Goal: Task Accomplishment & Management: Use online tool/utility

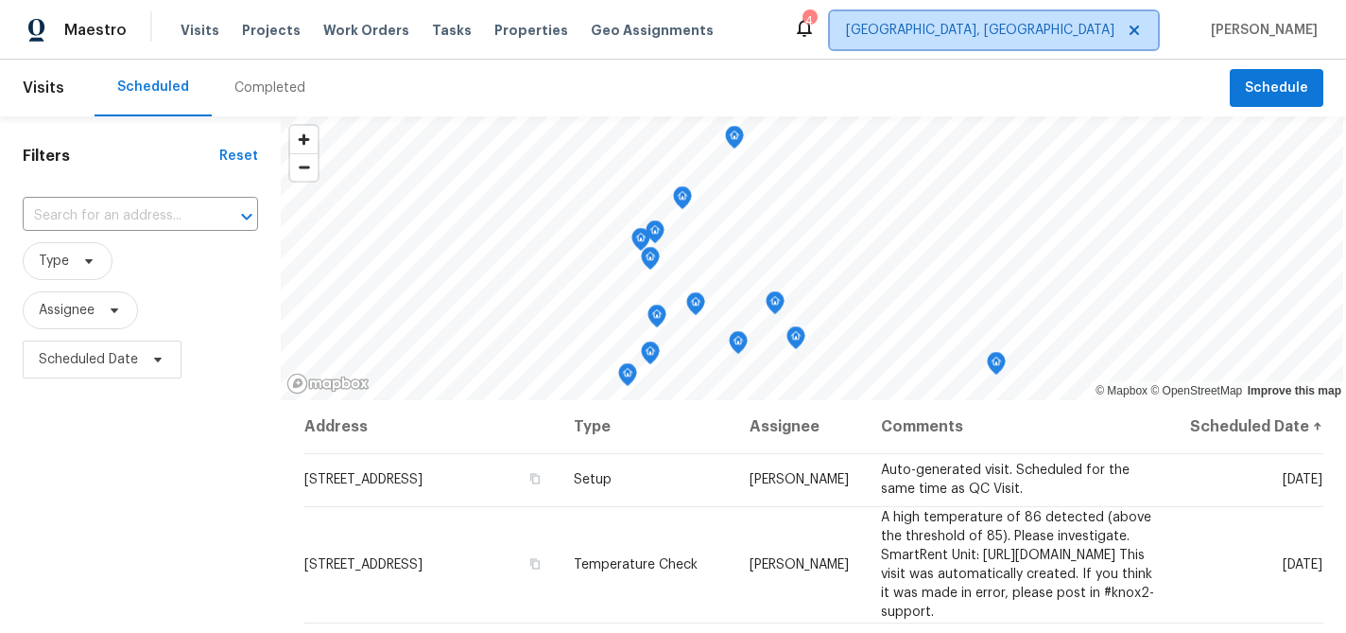
click at [1048, 40] on span "Albuquerque, NM" at bounding box center [994, 30] width 328 height 38
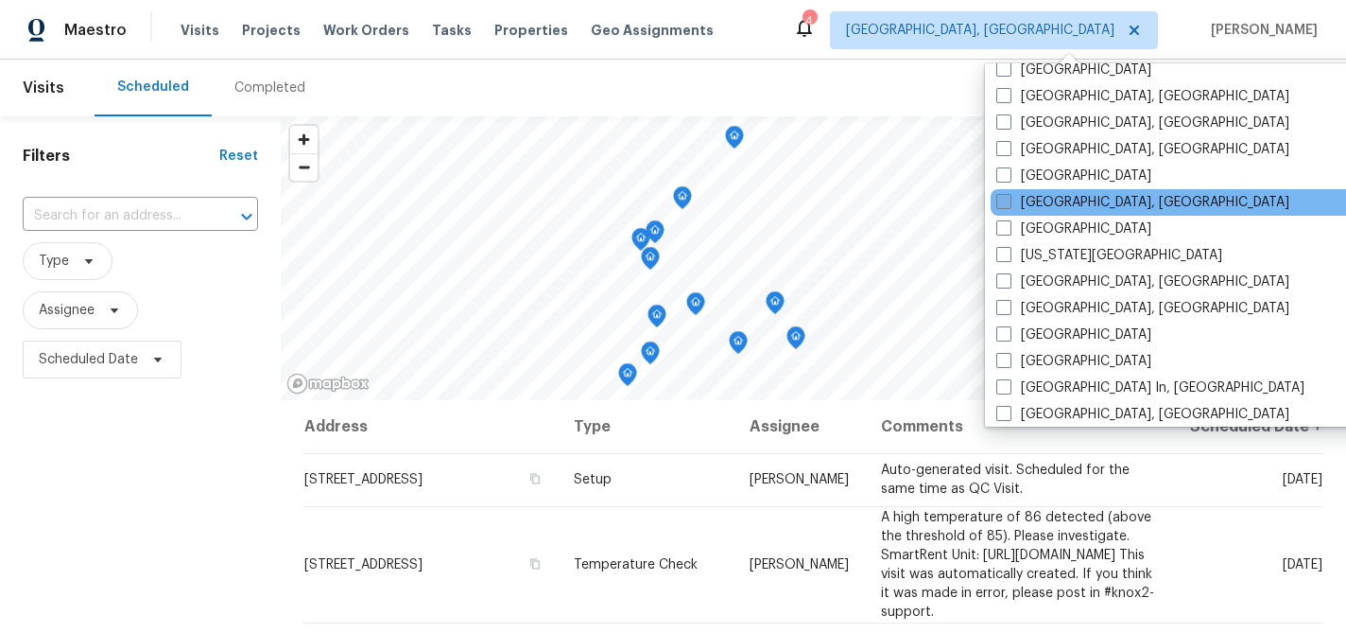
scroll to position [570, 0]
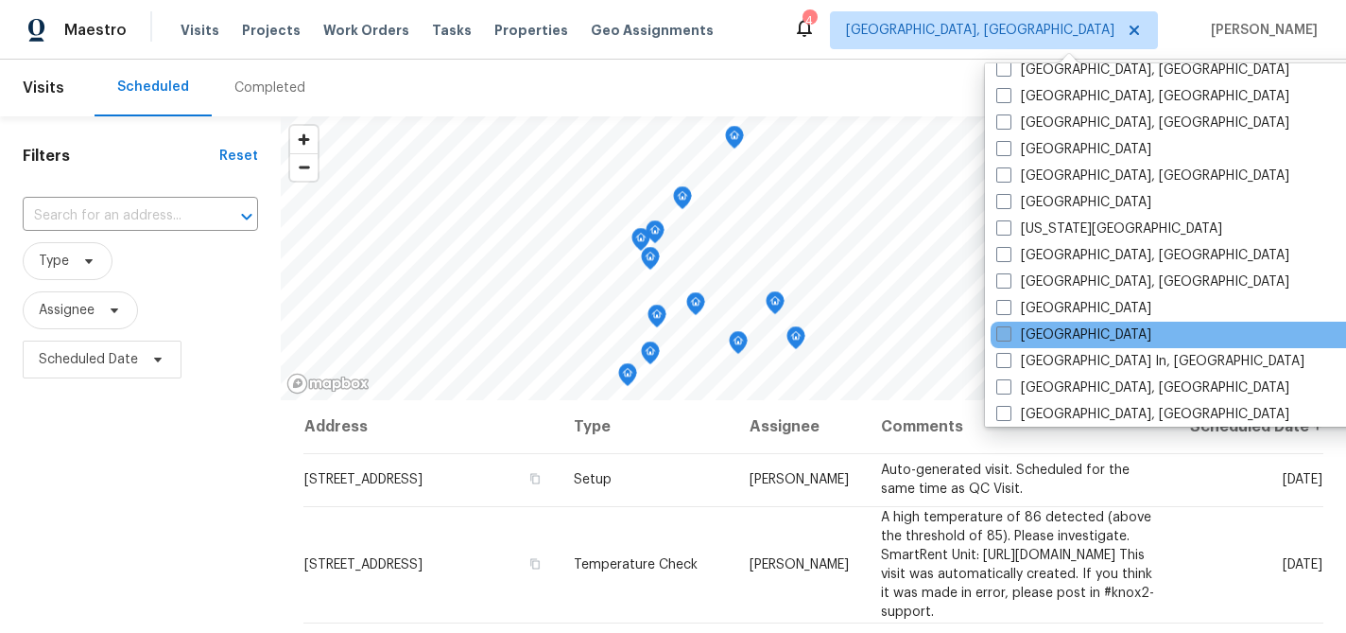
click at [1001, 336] on span at bounding box center [1004, 333] width 15 height 15
click at [1001, 336] on input "Los Angeles" at bounding box center [1003, 331] width 12 height 12
checkbox input "true"
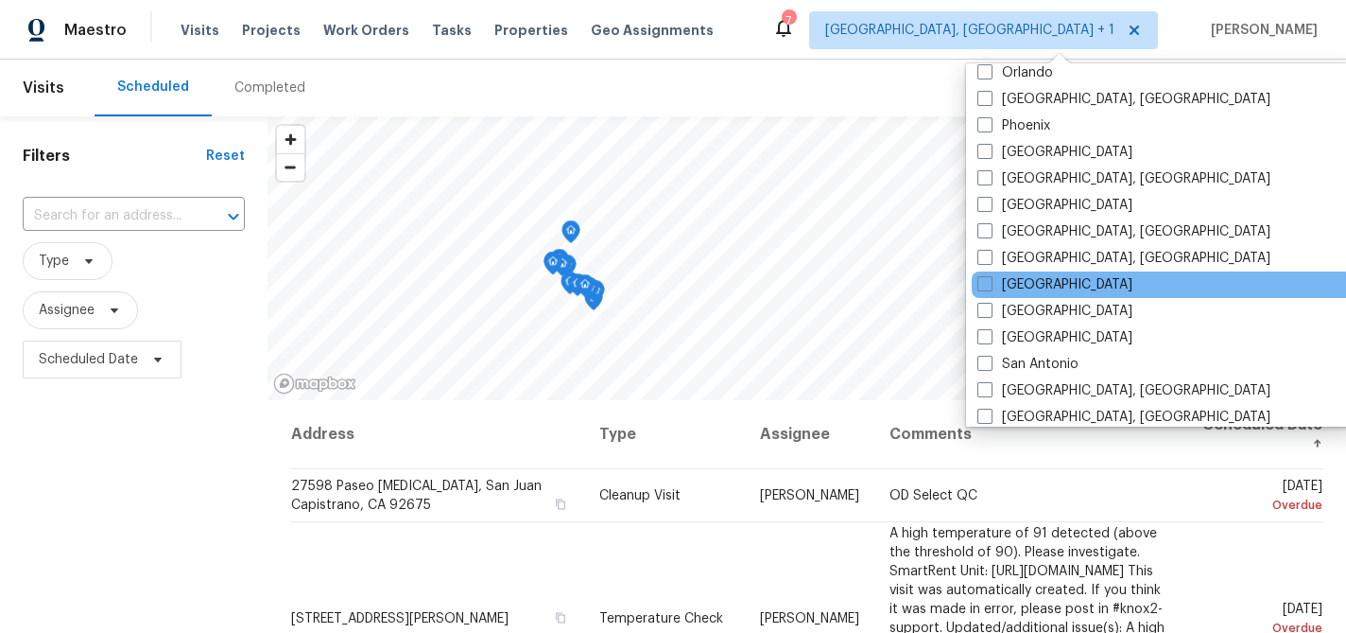
scroll to position [1081, 0]
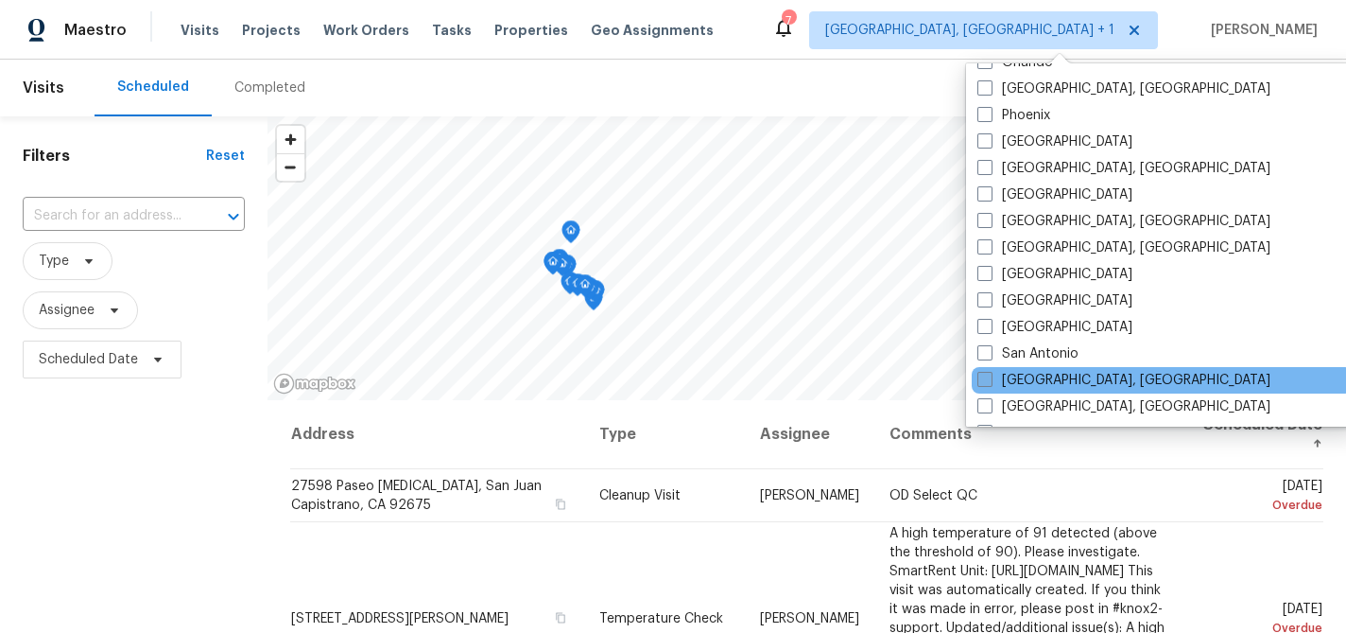
click at [985, 380] on span at bounding box center [985, 379] width 15 height 15
click at [985, 380] on input "San Diego, CA" at bounding box center [984, 377] width 12 height 12
checkbox input "true"
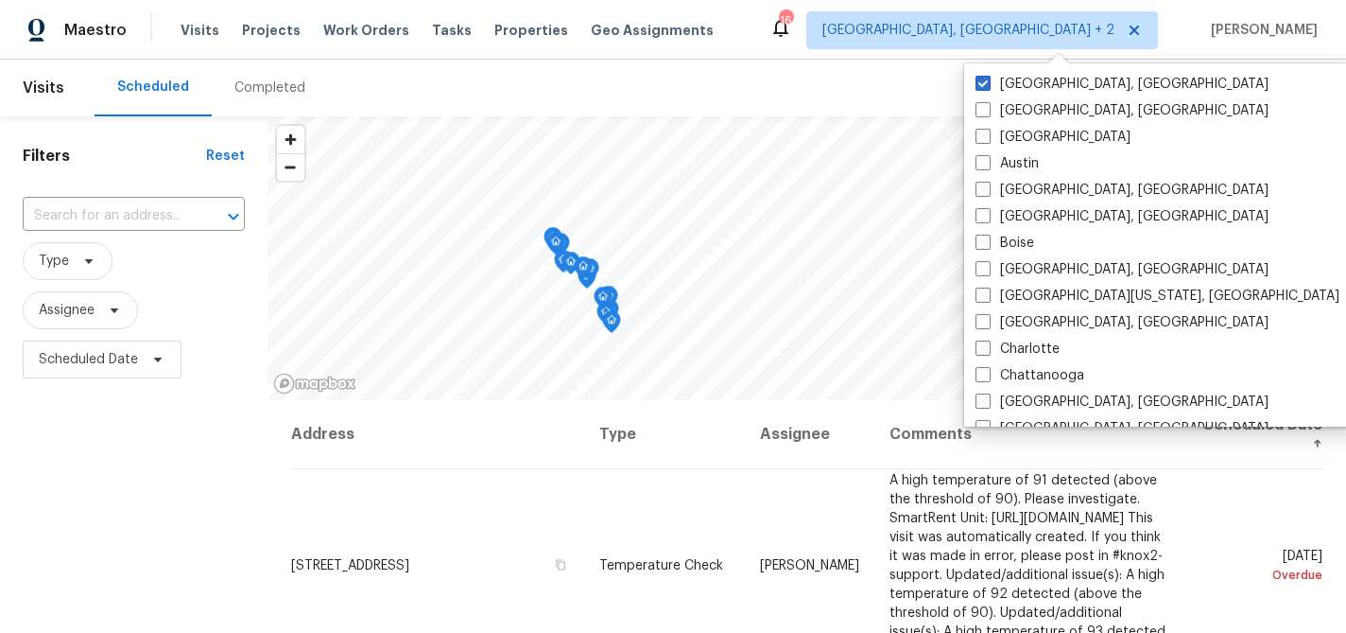
click at [96, 434] on div "Filters Reset ​ Type Assignee Scheduled Date" at bounding box center [134, 510] width 268 height 789
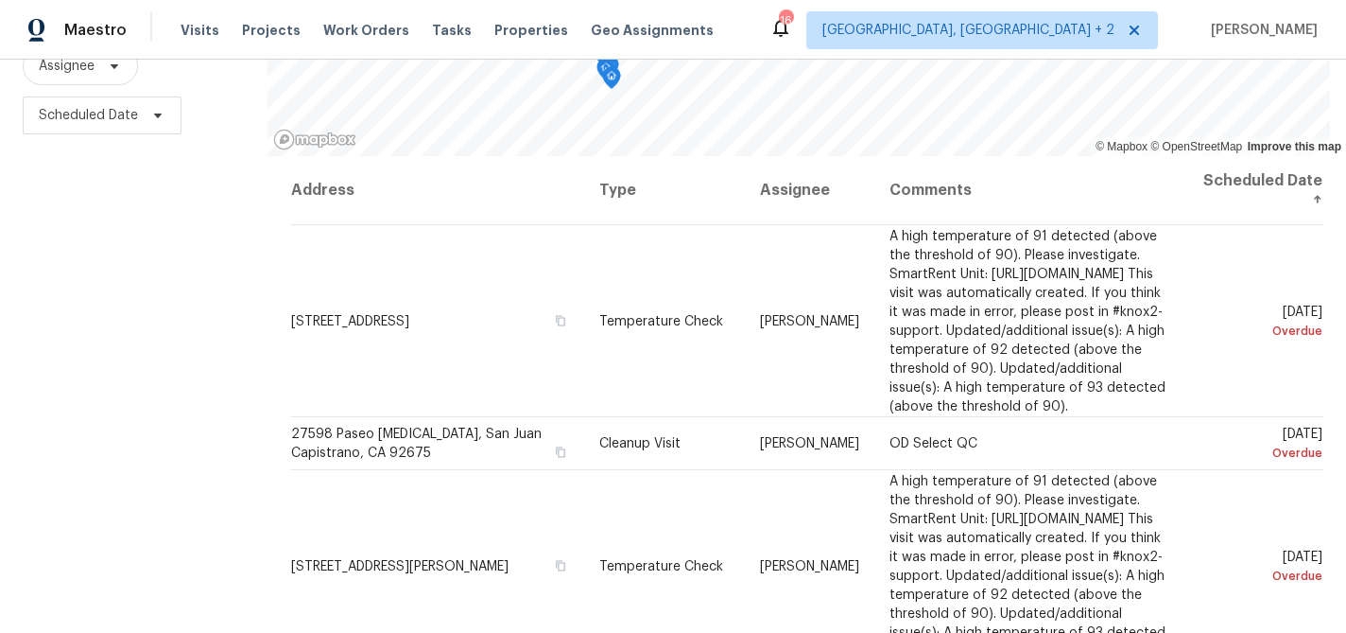
scroll to position [273, 0]
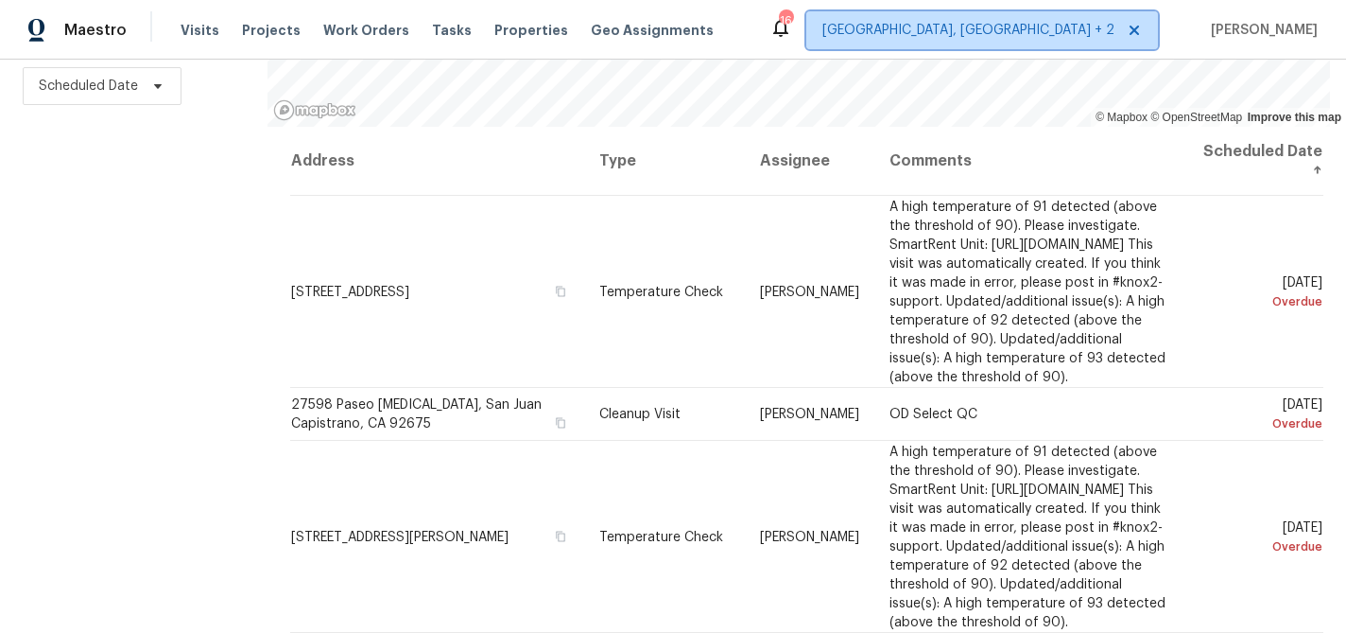
click at [1006, 24] on span "Albuquerque, NM + 2" at bounding box center [969, 30] width 292 height 19
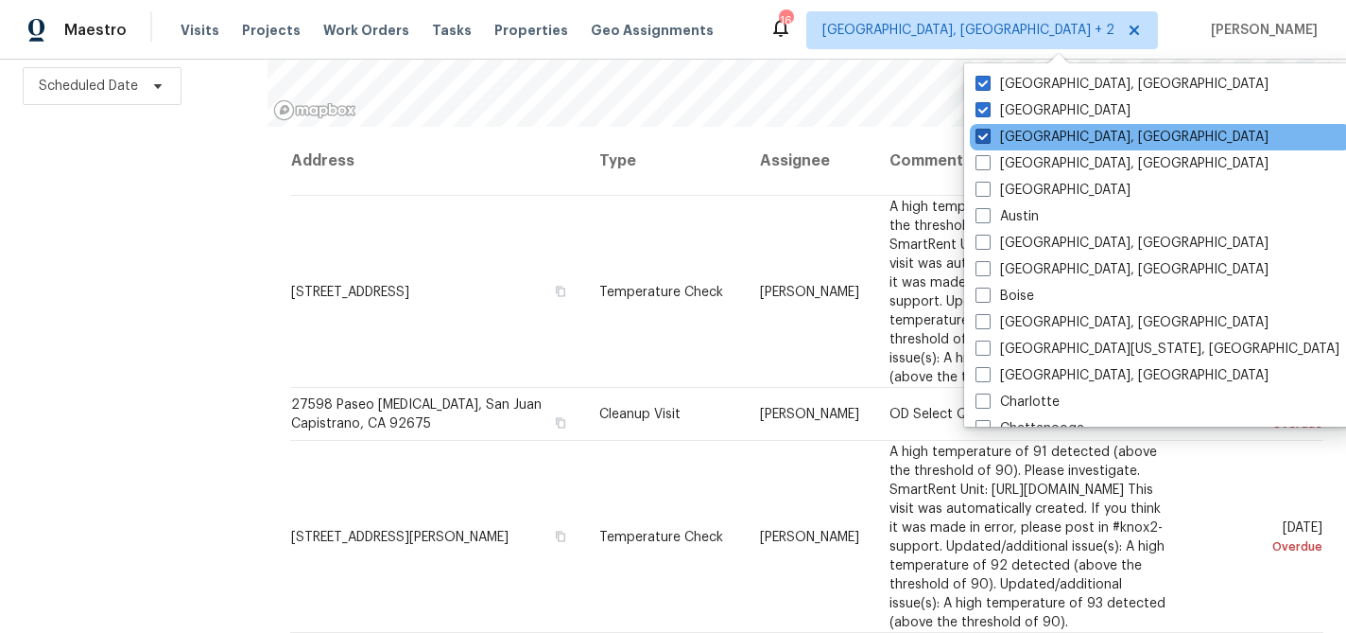
click at [983, 134] on span at bounding box center [983, 136] width 15 height 15
click at [983, 134] on input "Albuquerque, NM" at bounding box center [982, 134] width 12 height 12
checkbox input "false"
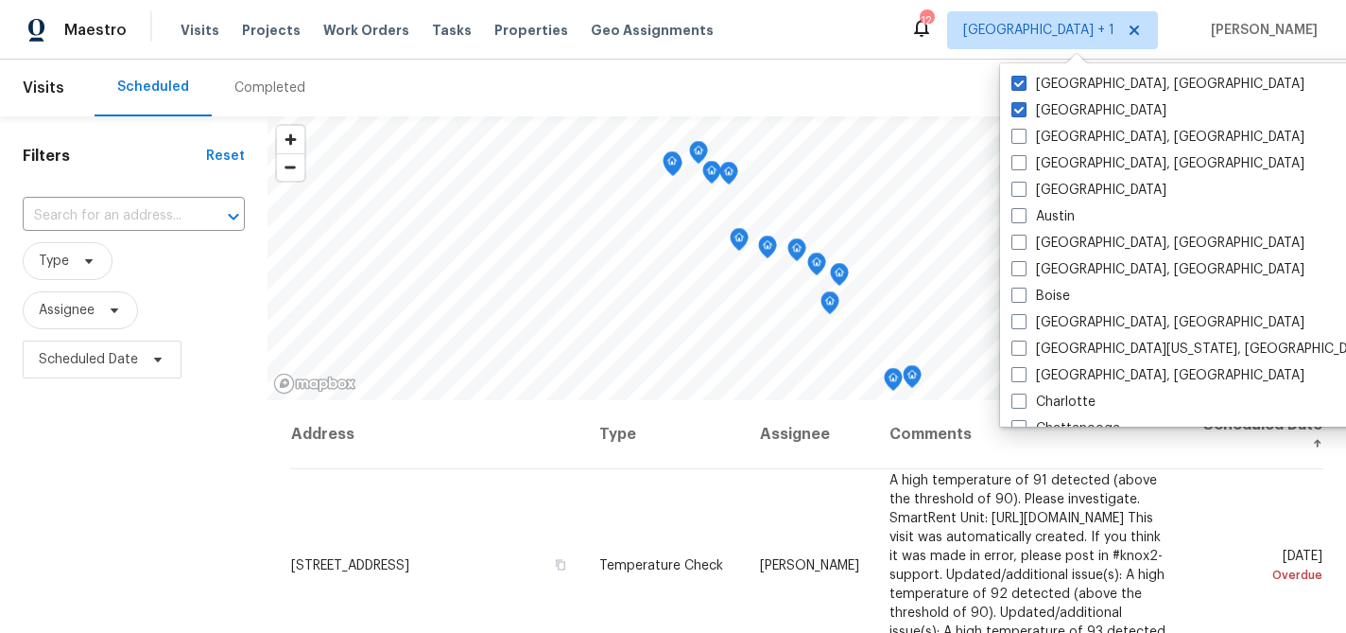
click at [114, 493] on div "Filters Reset ​ Type Assignee Scheduled Date" at bounding box center [134, 510] width 268 height 789
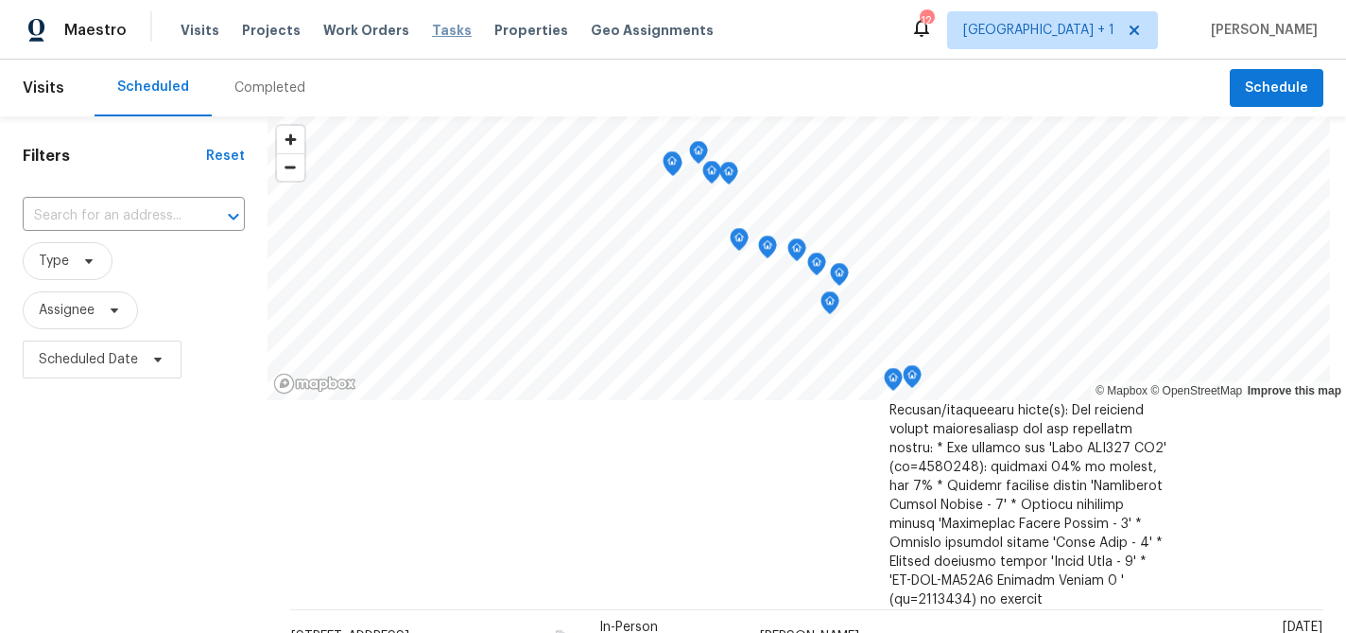
click at [442, 30] on span "Tasks" at bounding box center [452, 30] width 40 height 13
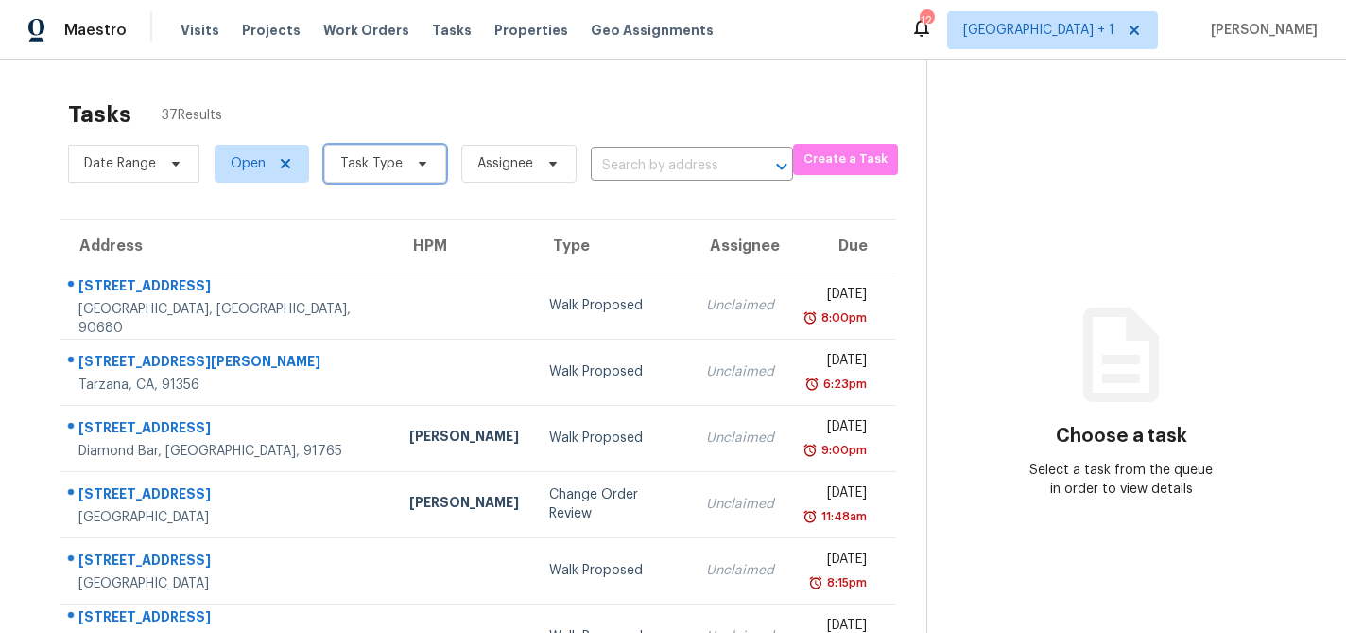
click at [397, 151] on span "Task Type" at bounding box center [385, 164] width 122 height 38
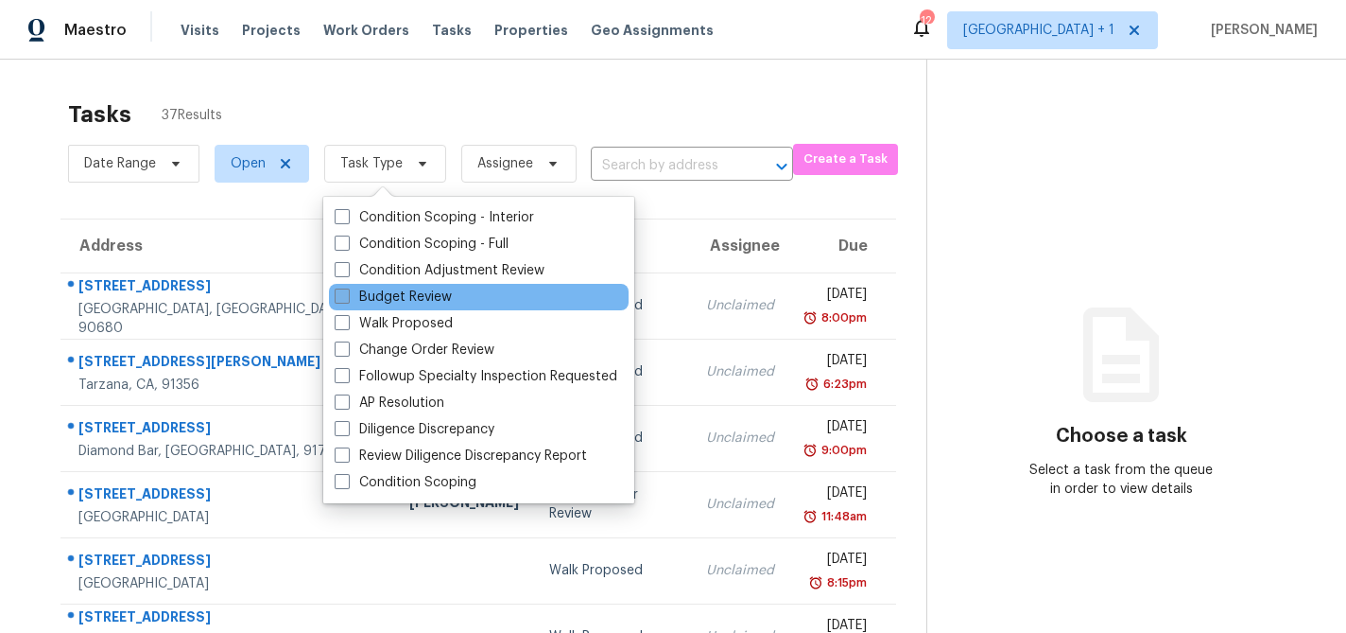
click at [352, 292] on label "Budget Review" at bounding box center [393, 296] width 117 height 19
click at [347, 292] on input "Budget Review" at bounding box center [341, 293] width 12 height 12
checkbox input "true"
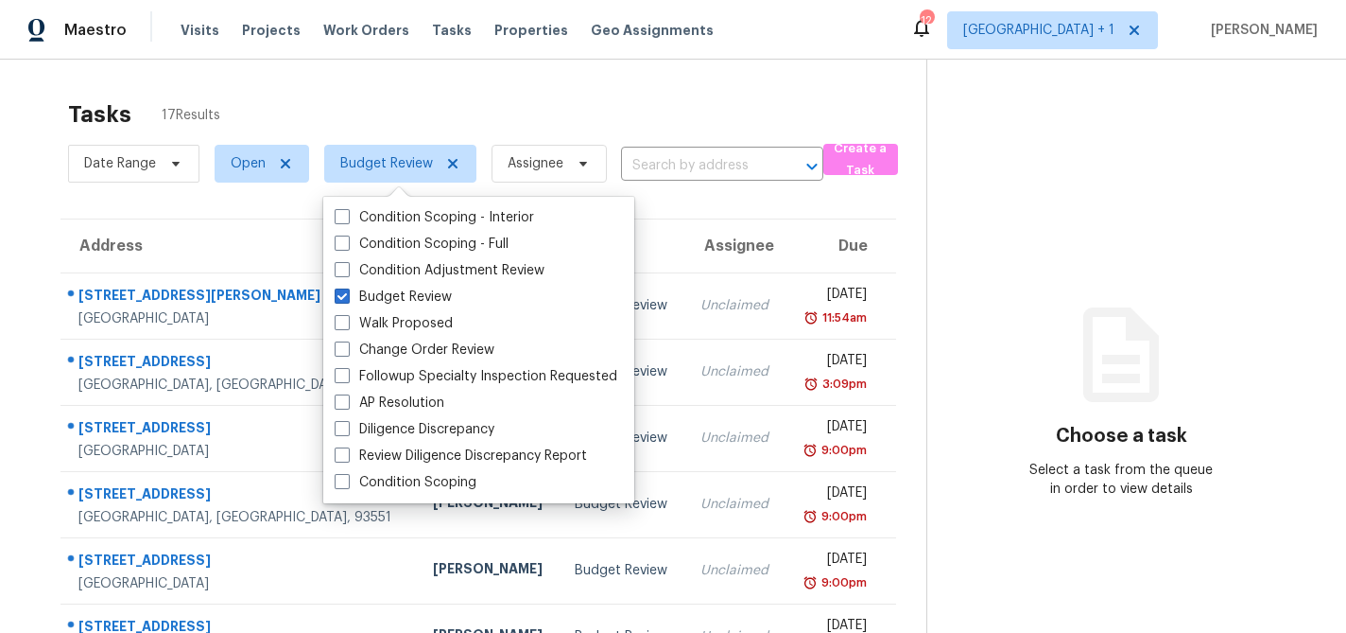
click at [498, 112] on div "Tasks 17 Results" at bounding box center [497, 114] width 858 height 49
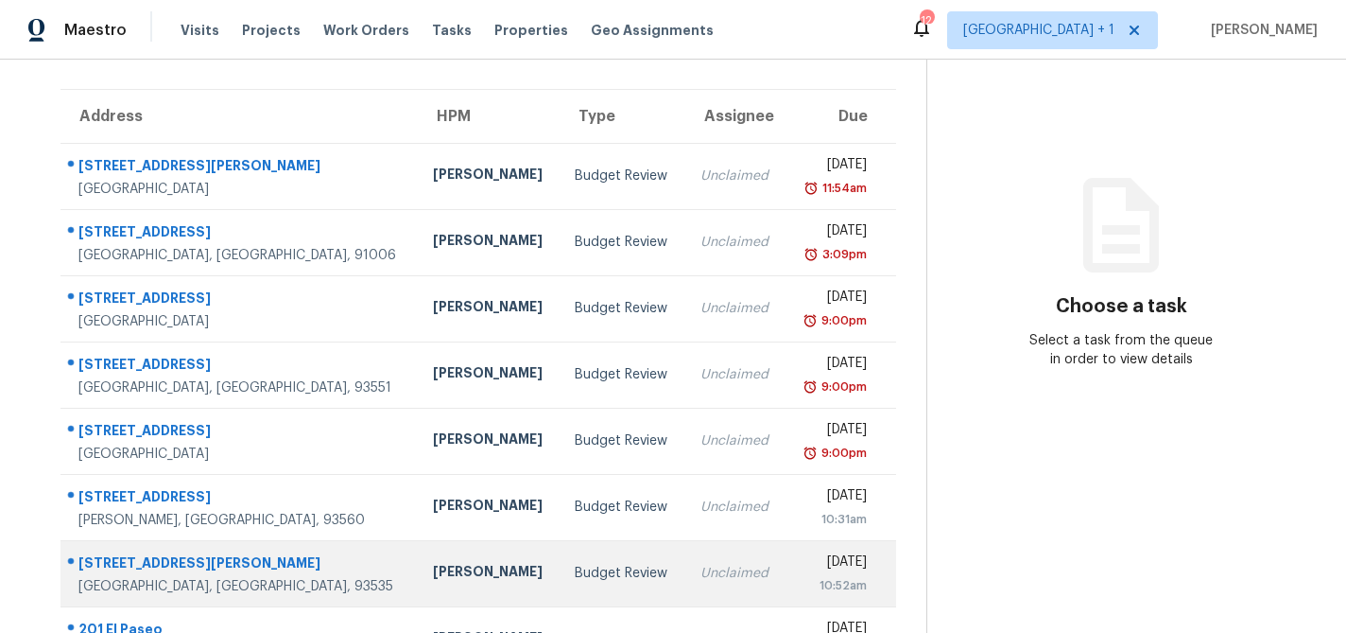
scroll to position [130, 0]
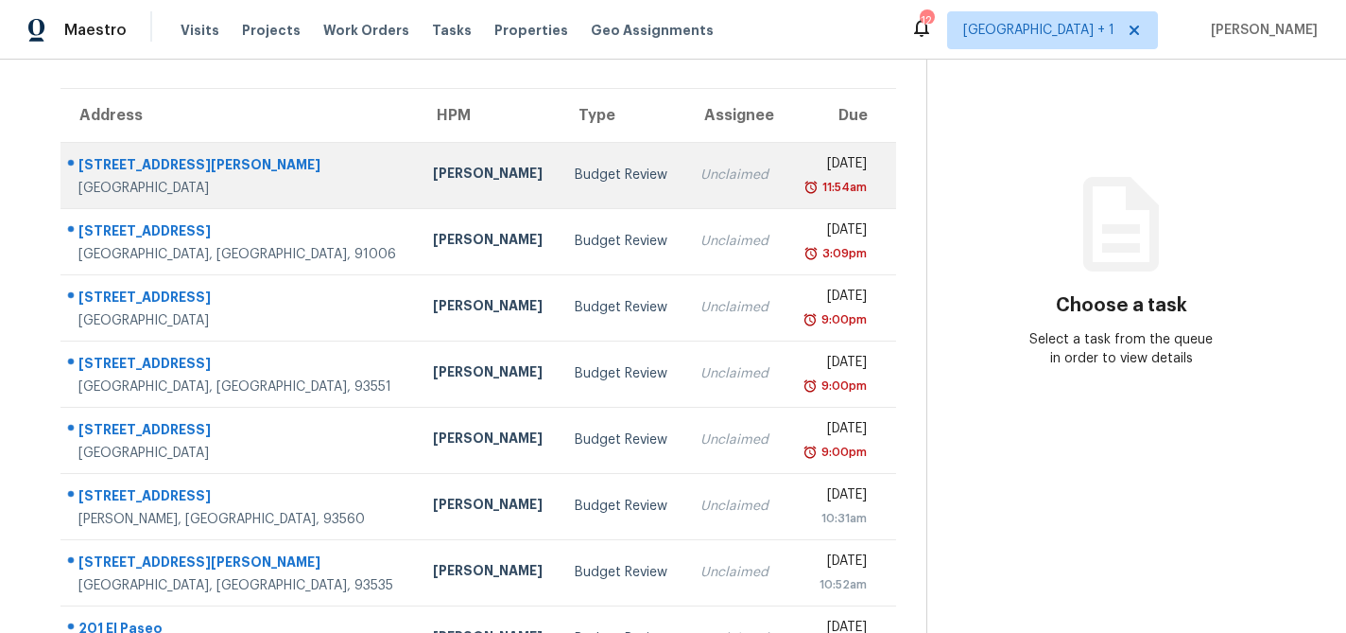
click at [575, 176] on div "Budget Review" at bounding box center [622, 174] width 95 height 19
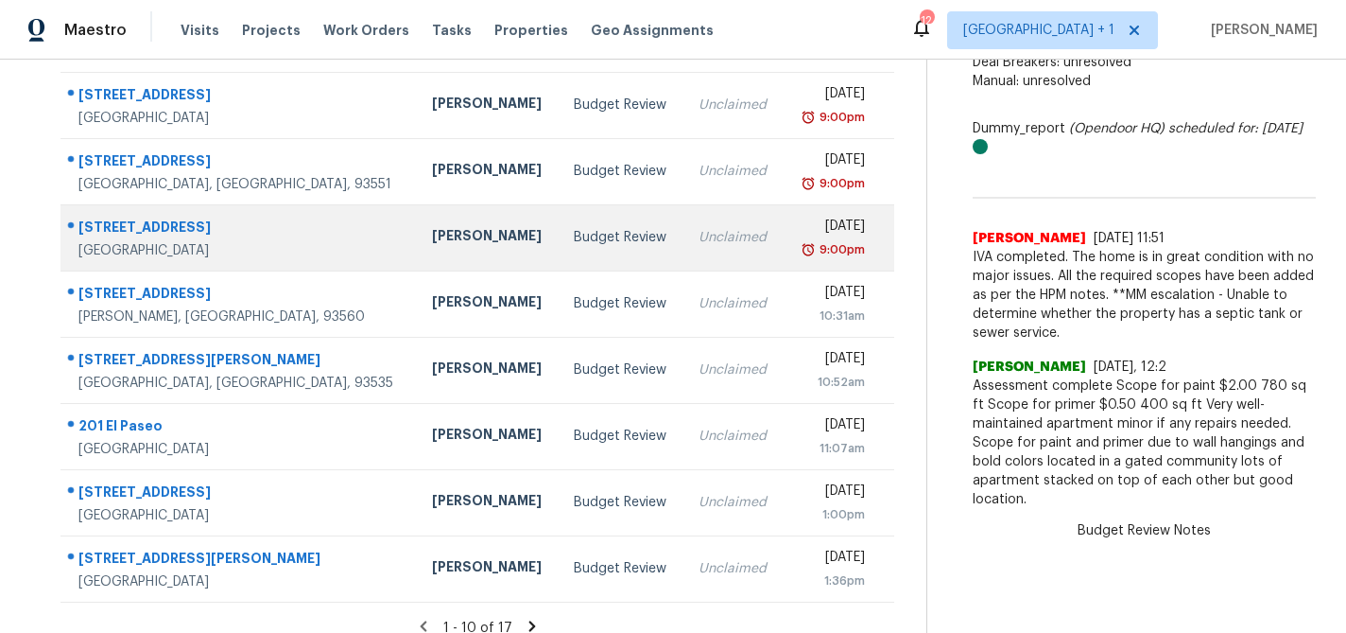
scroll to position [352, 0]
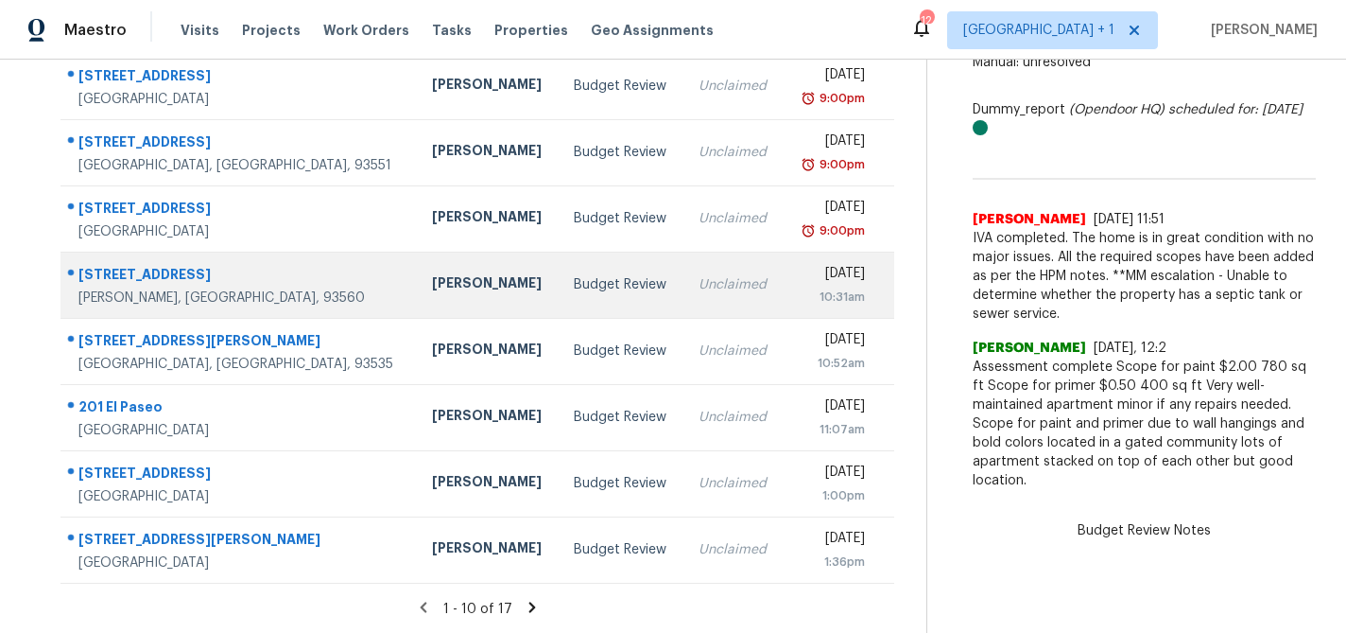
click at [699, 286] on div "Unclaimed" at bounding box center [734, 284] width 70 height 19
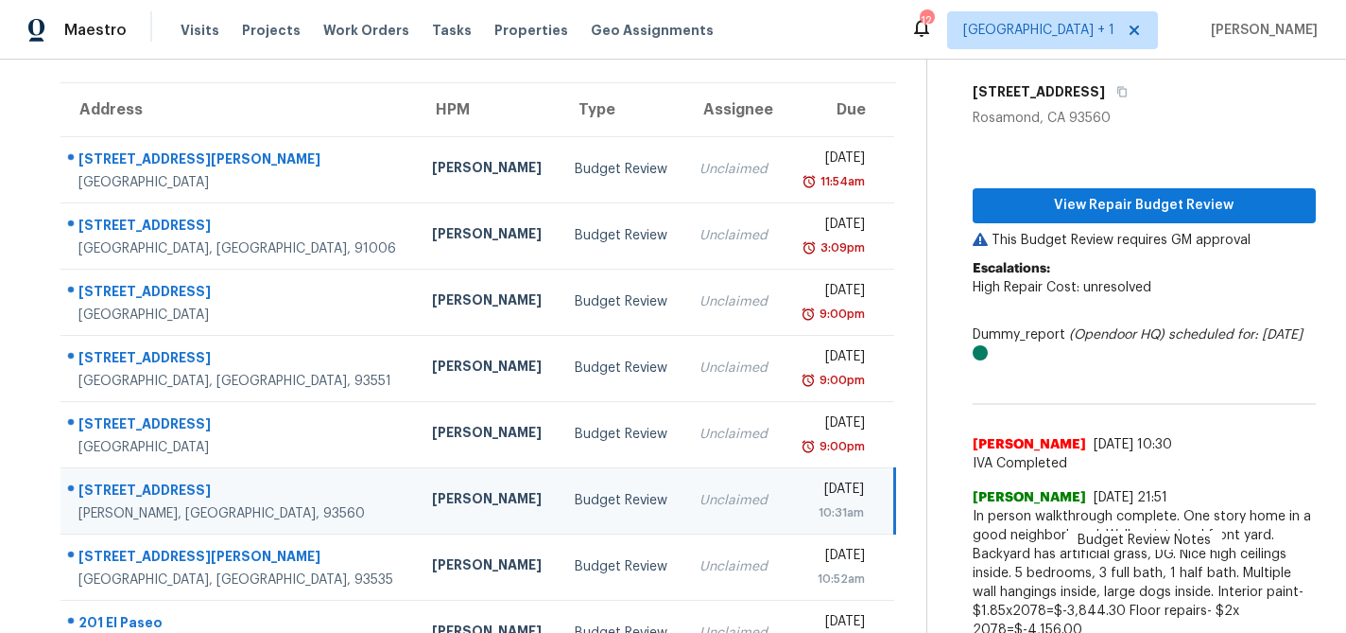
scroll to position [125, 0]
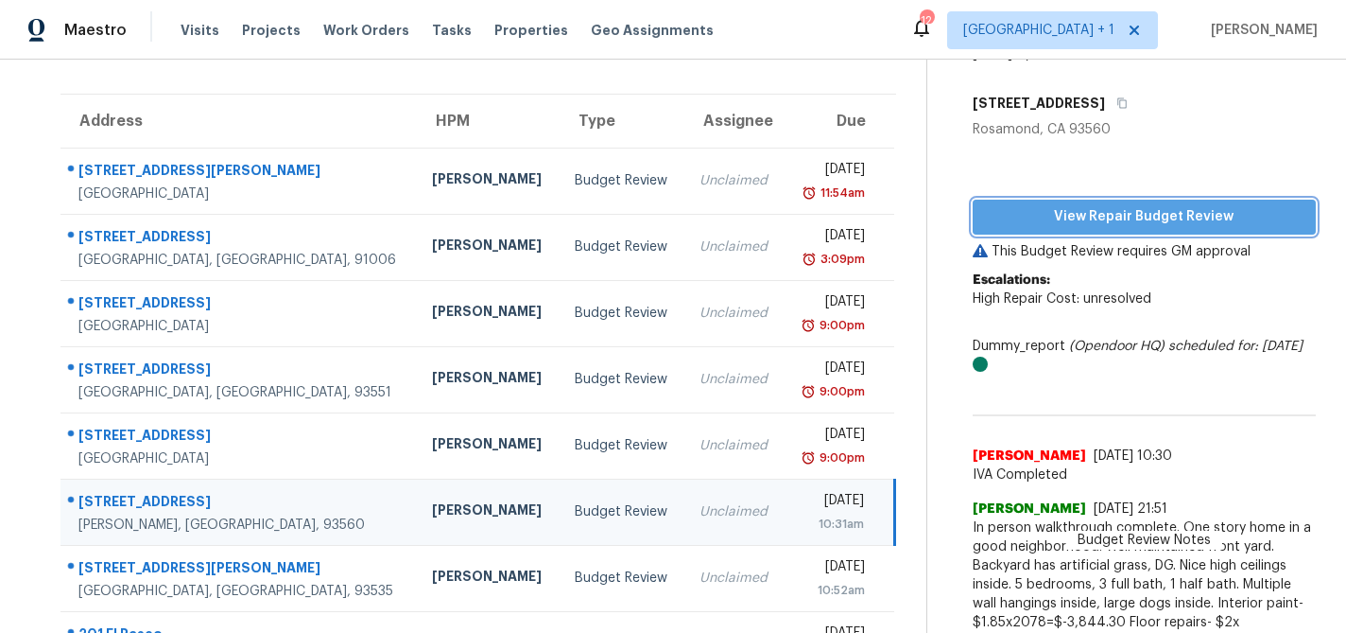
click at [1125, 217] on span "View Repair Budget Review" at bounding box center [1144, 217] width 313 height 24
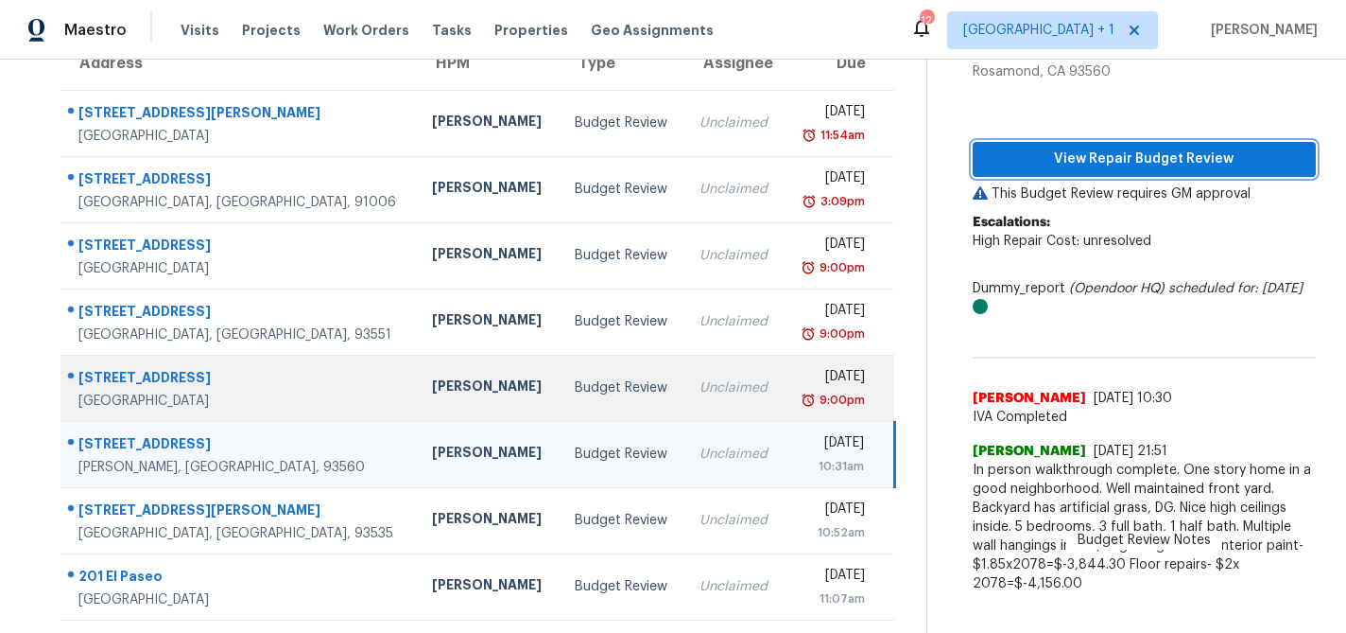
scroll to position [213, 0]
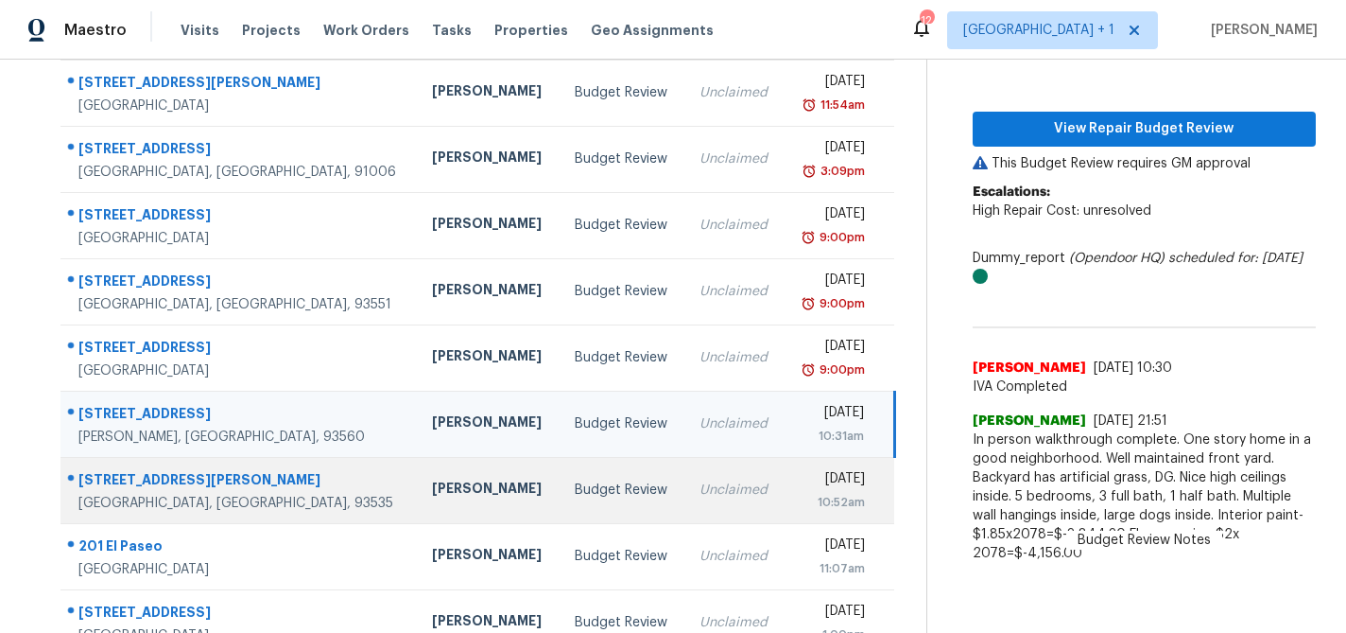
click at [685, 477] on td "Unclaimed" at bounding box center [735, 490] width 100 height 66
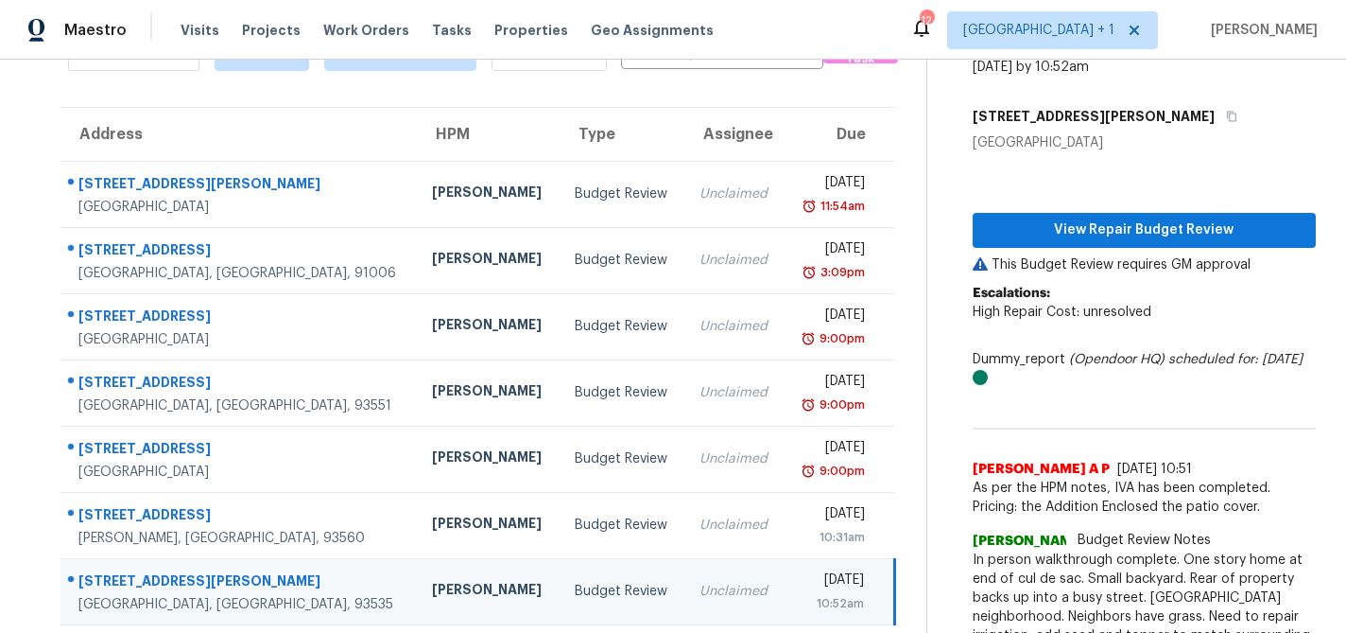
scroll to position [33, 0]
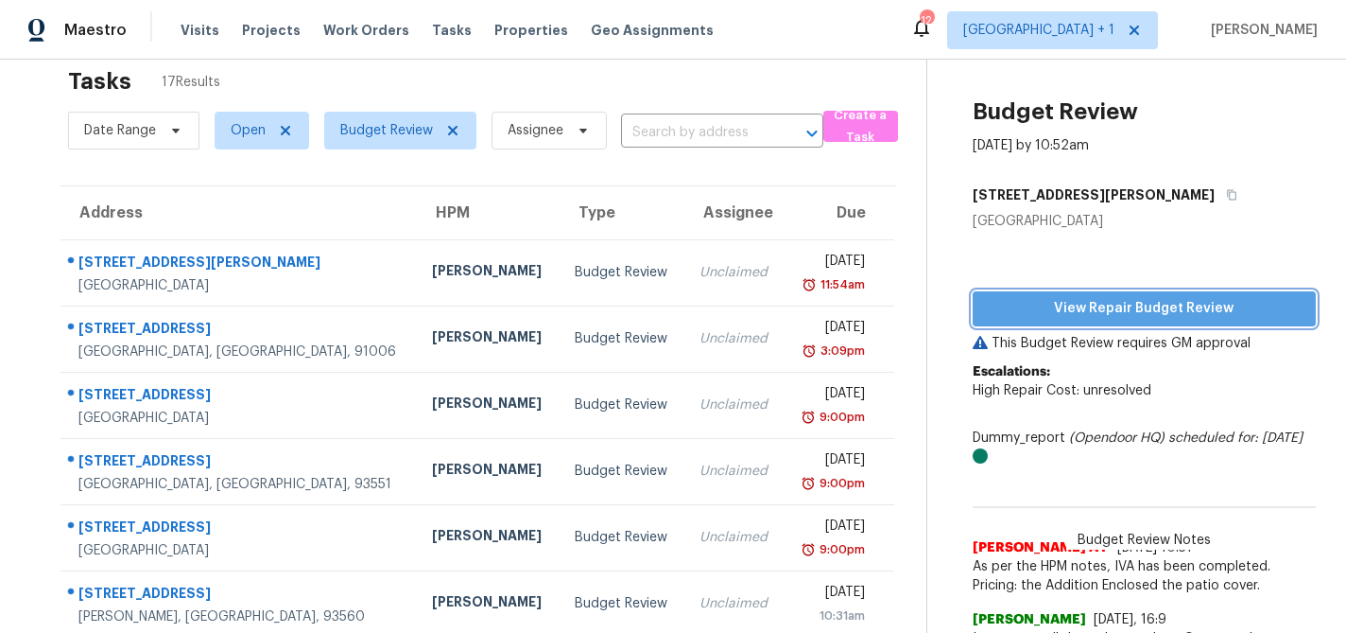
click at [1119, 305] on span "View Repair Budget Review" at bounding box center [1144, 309] width 313 height 24
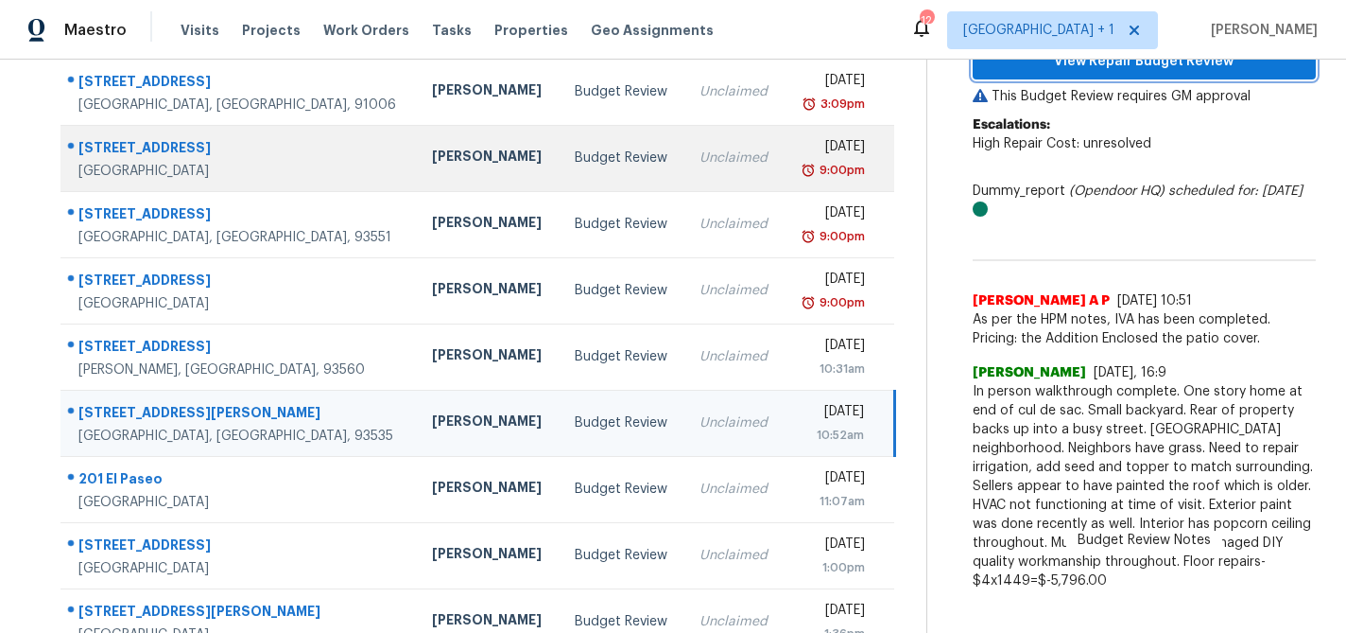
scroll to position [305, 0]
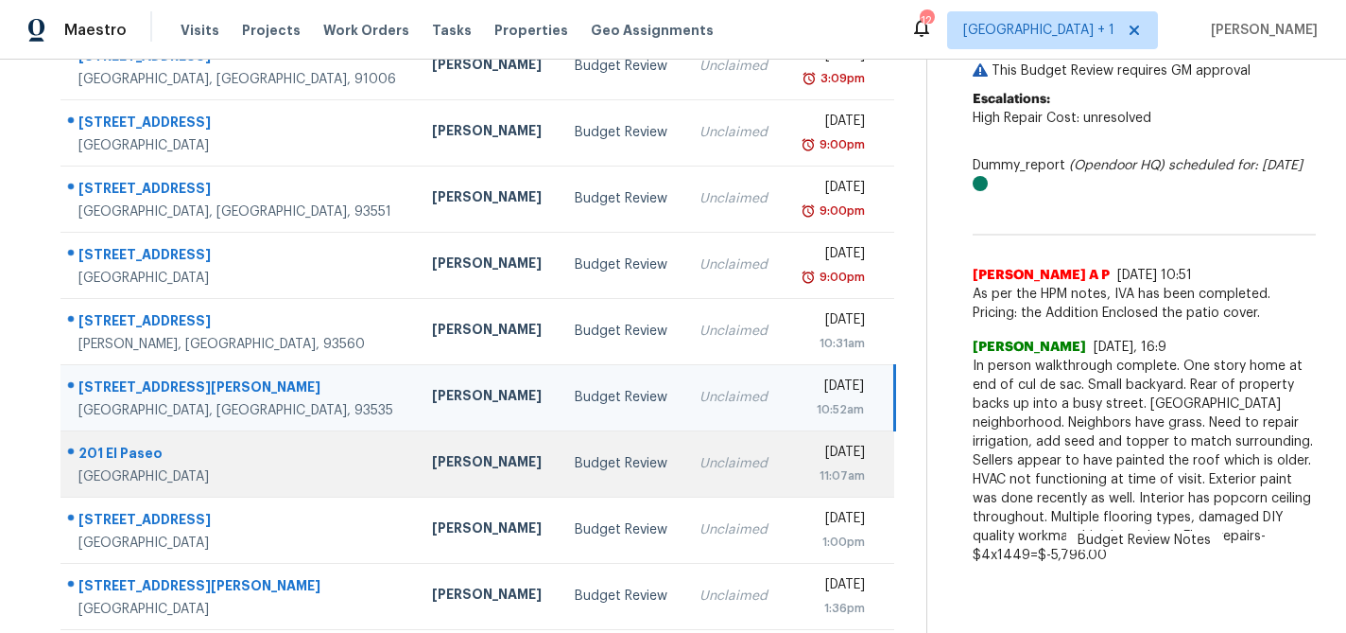
click at [575, 468] on div "Budget Review" at bounding box center [622, 463] width 95 height 19
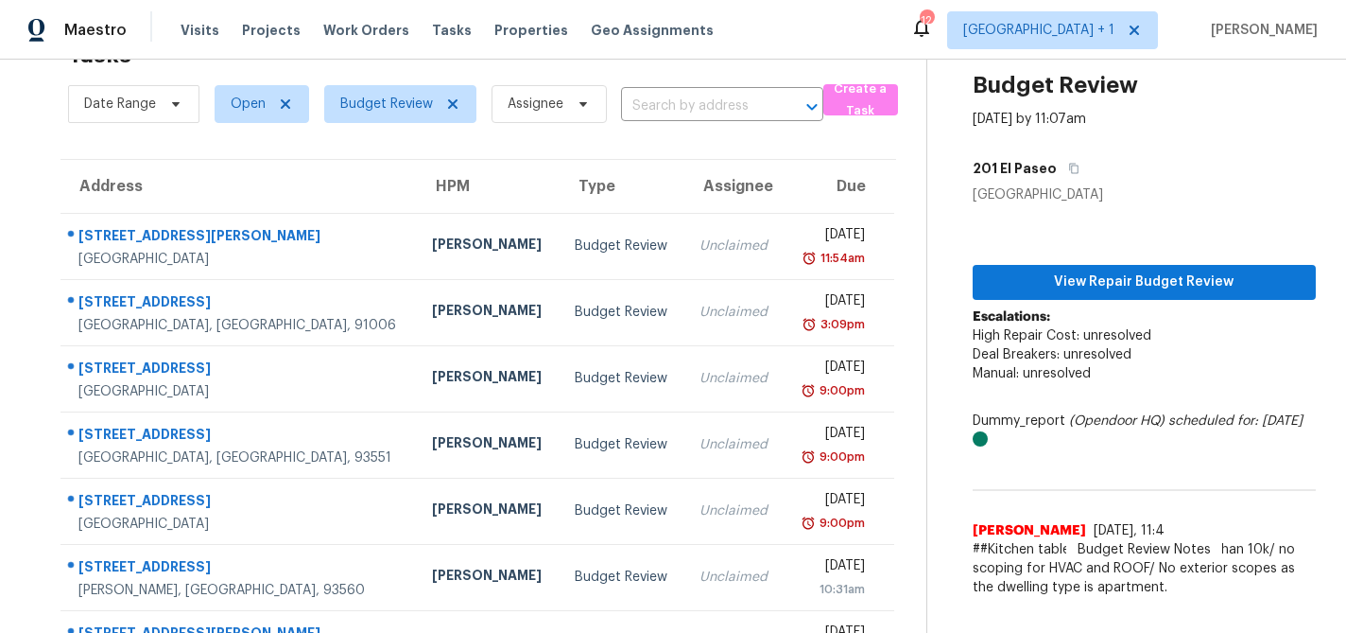
scroll to position [0, 0]
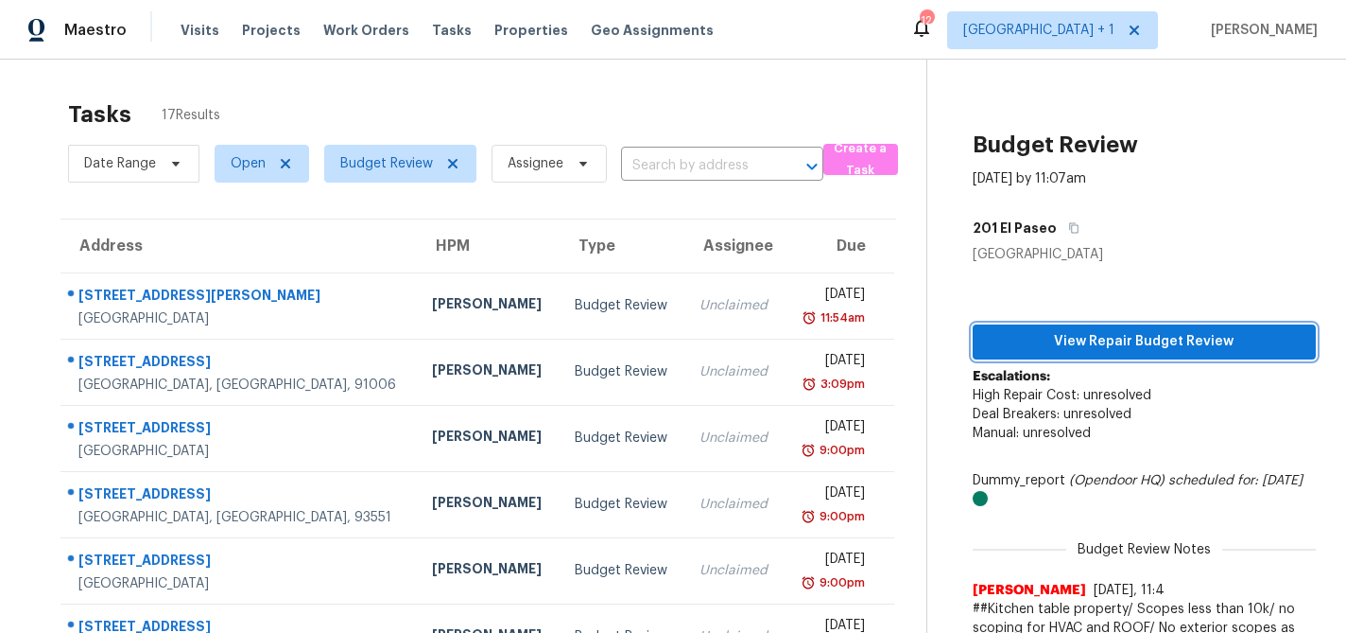
click at [1092, 345] on span "View Repair Budget Review" at bounding box center [1144, 342] width 313 height 24
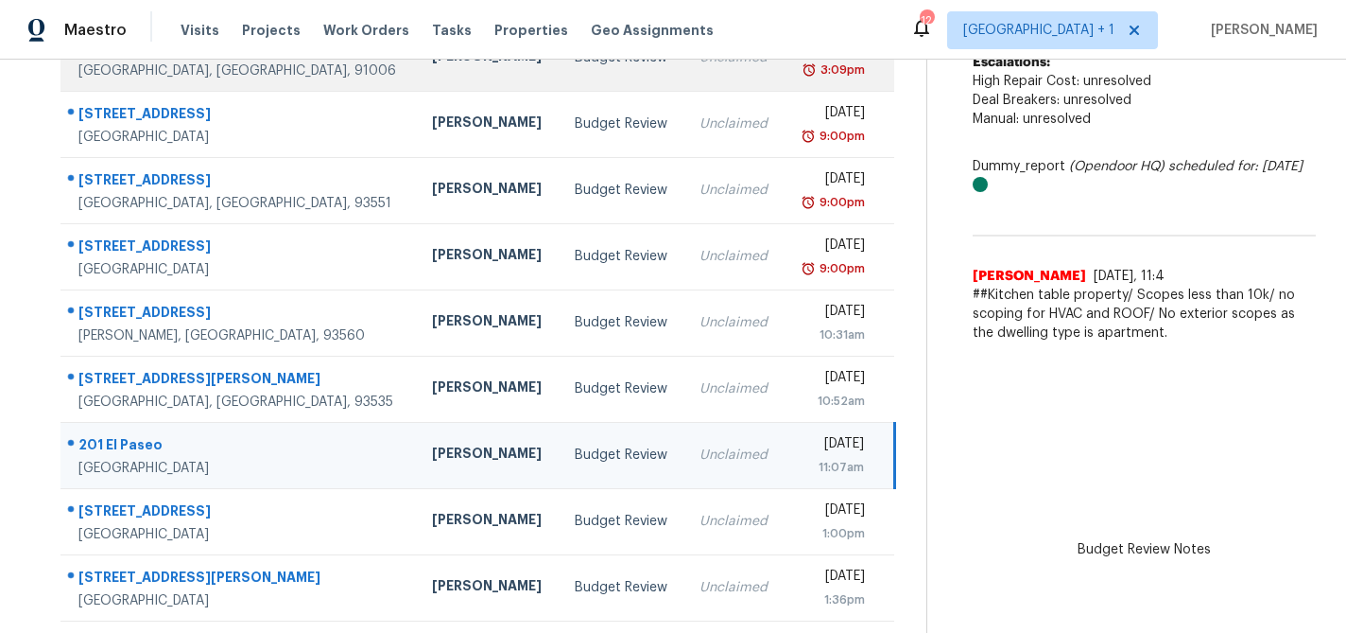
scroll to position [352, 0]
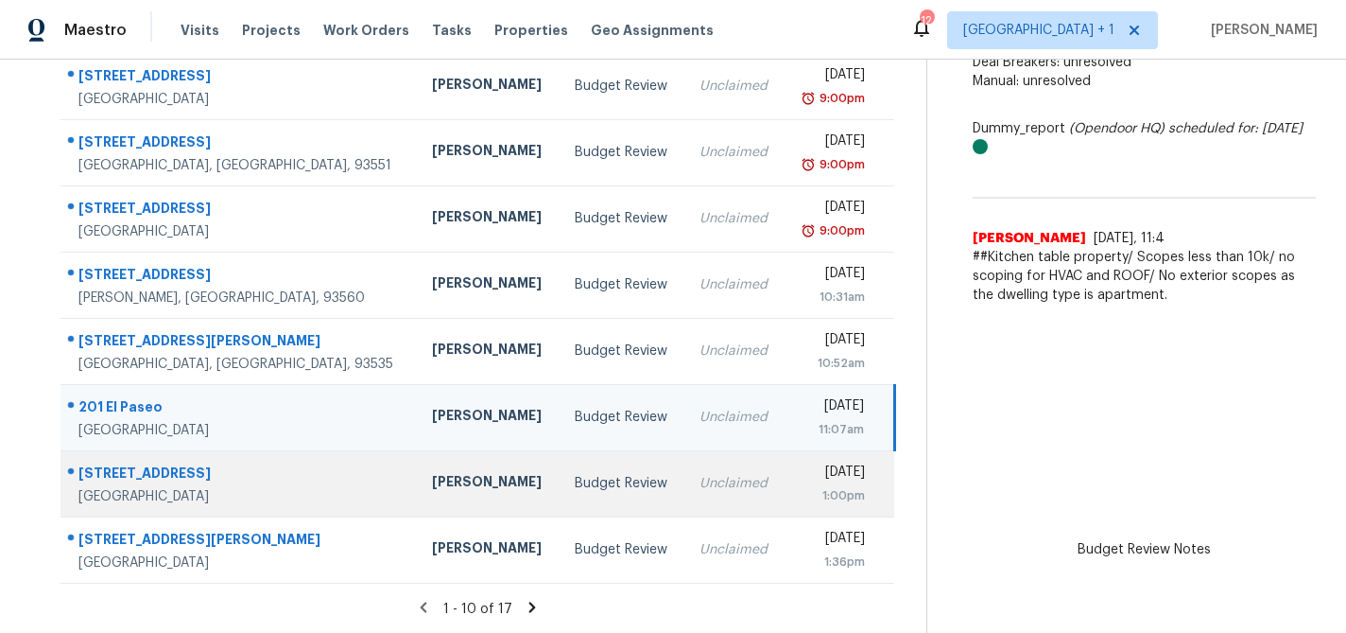
click at [432, 477] on div "[PERSON_NAME]" at bounding box center [488, 484] width 112 height 24
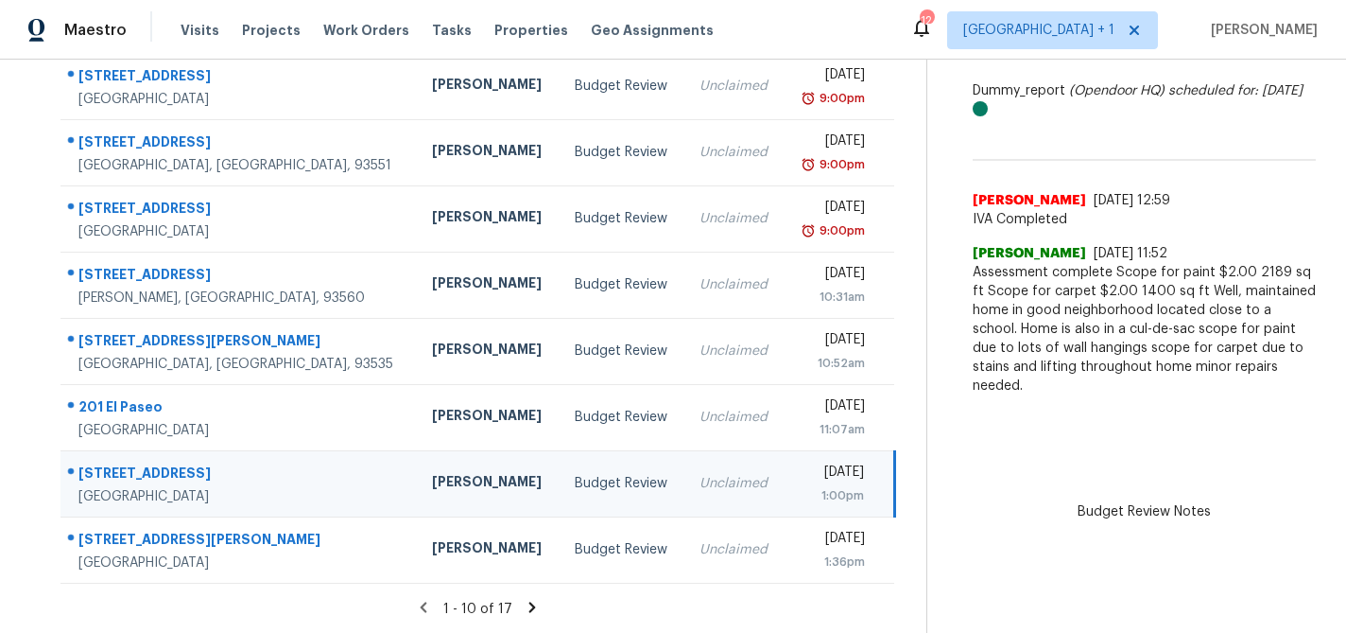
click at [533, 599] on icon at bounding box center [532, 606] width 17 height 17
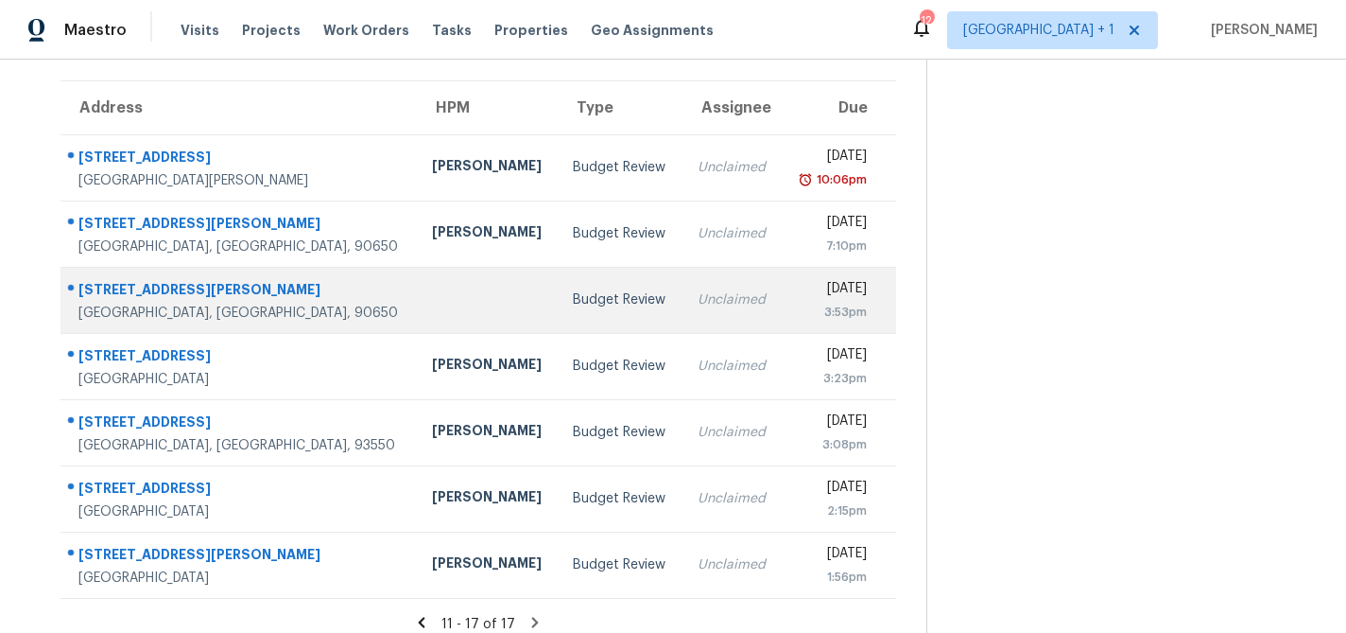
scroll to position [153, 0]
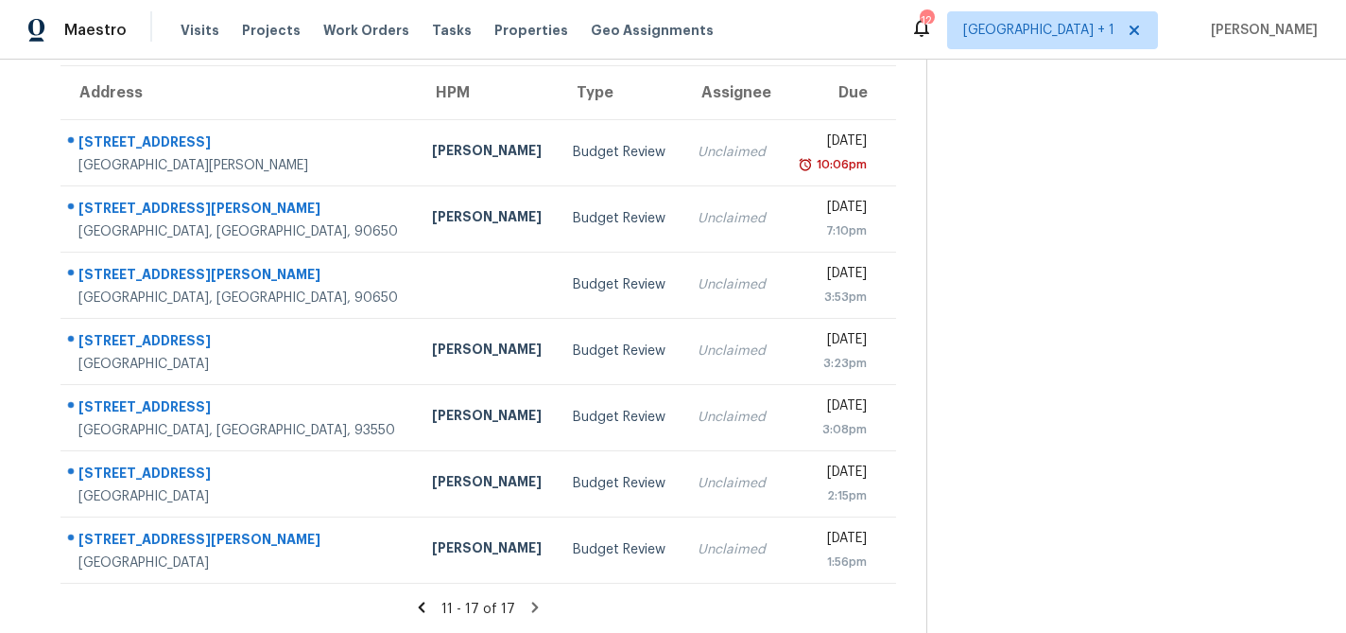
click at [532, 604] on icon at bounding box center [535, 606] width 7 height 10
click at [425, 604] on icon at bounding box center [422, 606] width 7 height 10
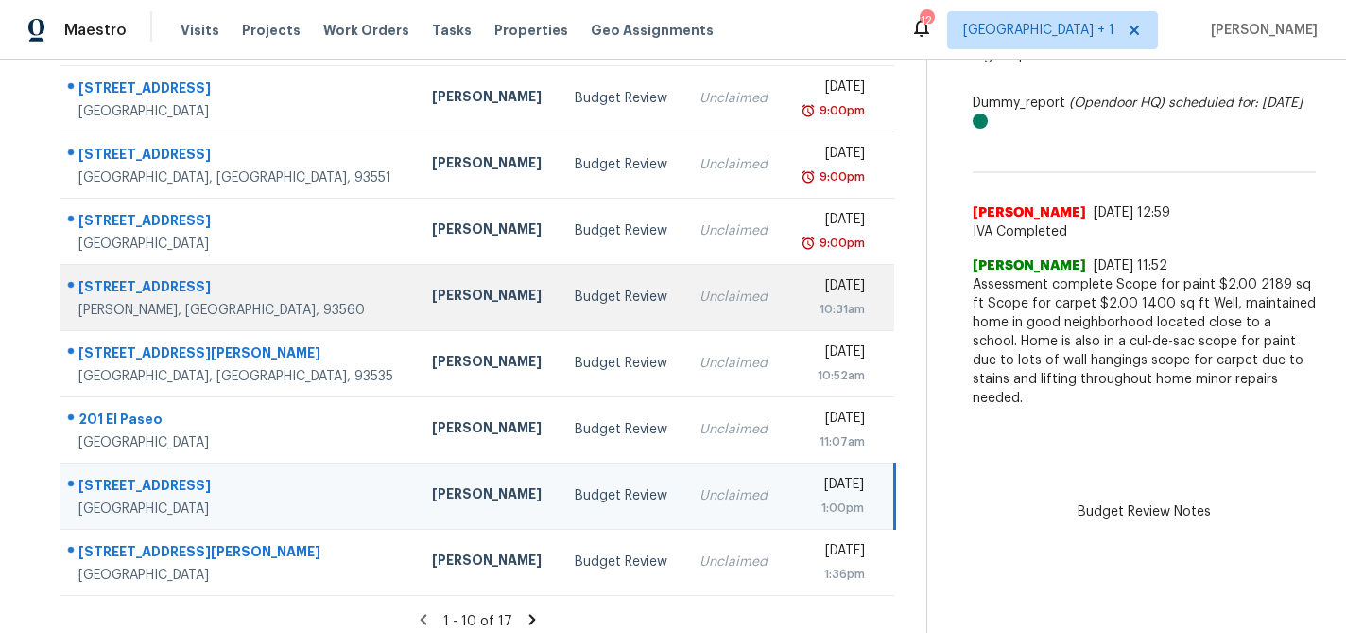
scroll to position [352, 0]
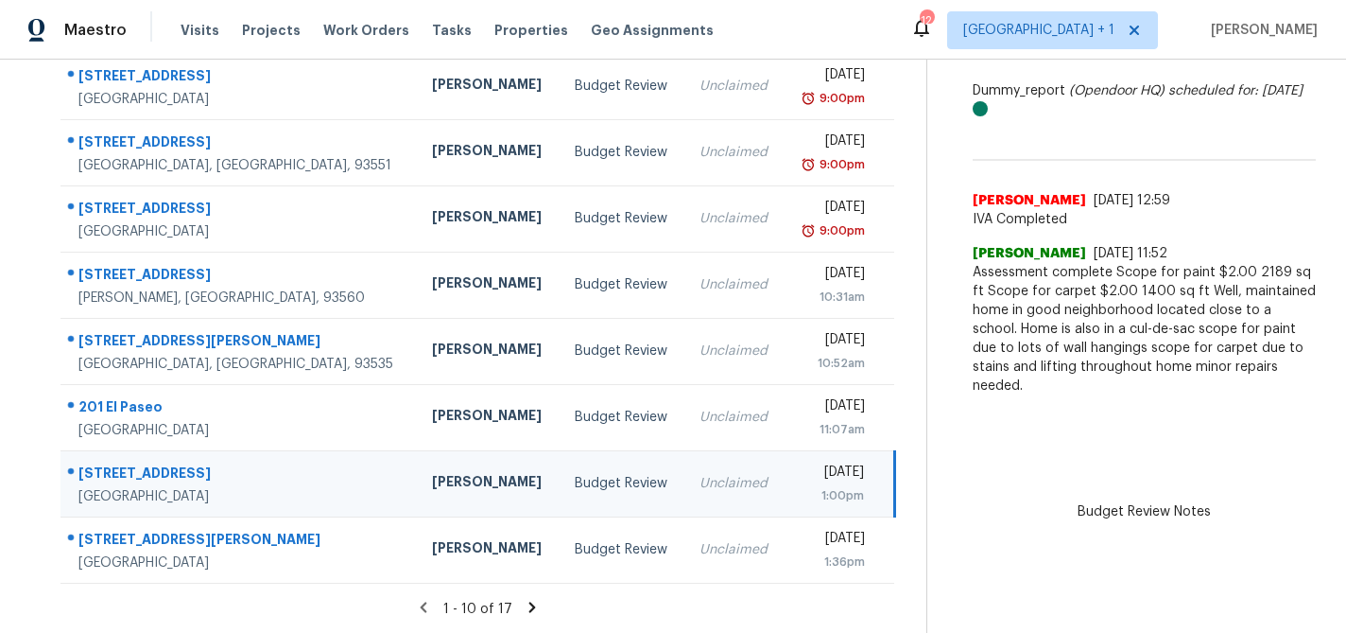
click at [560, 468] on td "Budget Review" at bounding box center [622, 483] width 125 height 66
click at [575, 482] on div "Budget Review" at bounding box center [622, 483] width 95 height 19
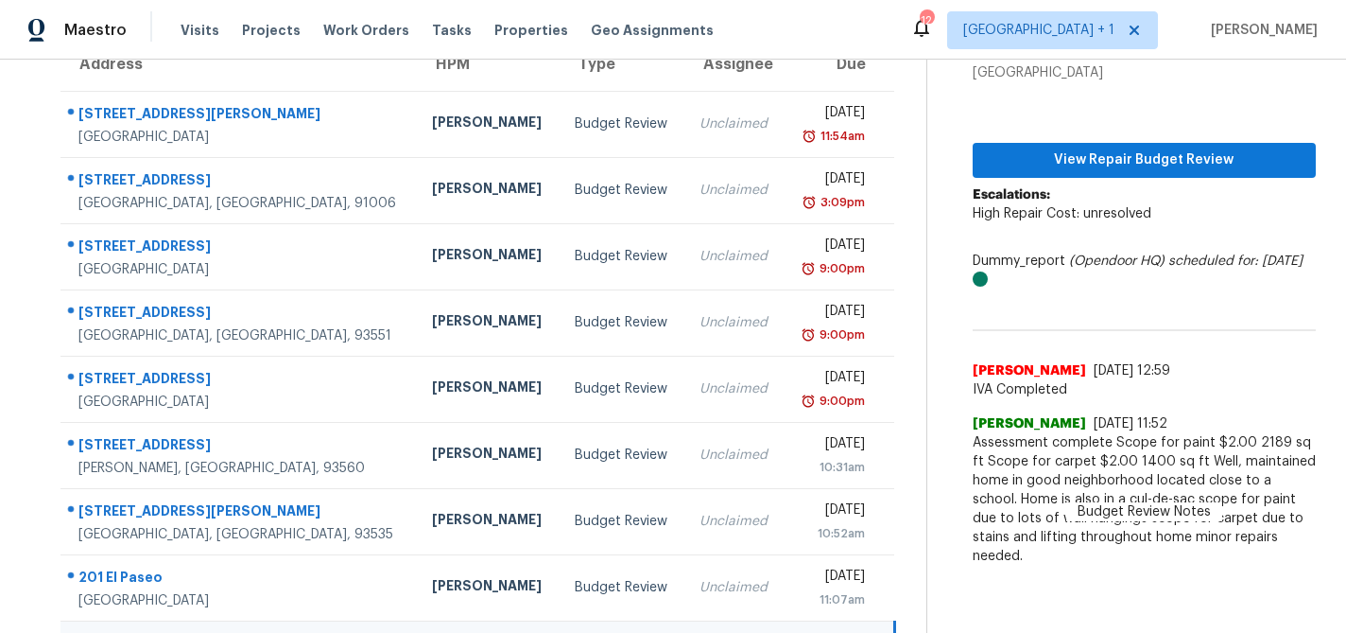
scroll to position [28, 0]
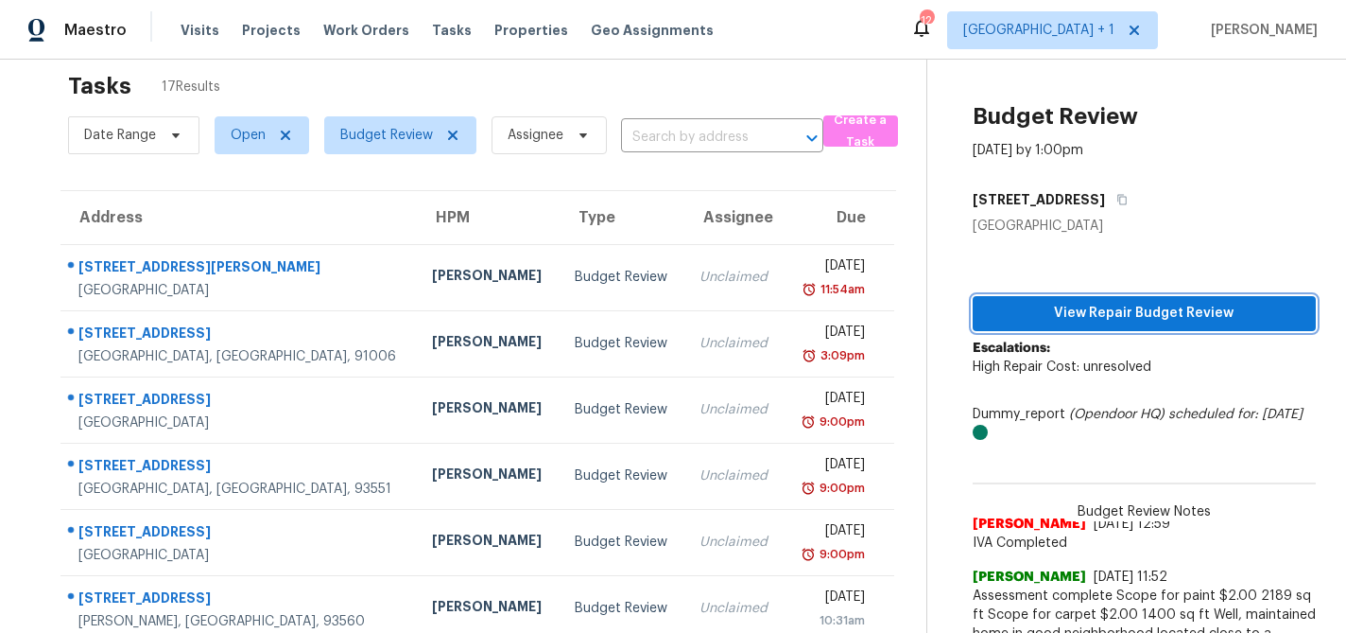
click at [1091, 305] on span "View Repair Budget Review" at bounding box center [1144, 314] width 313 height 24
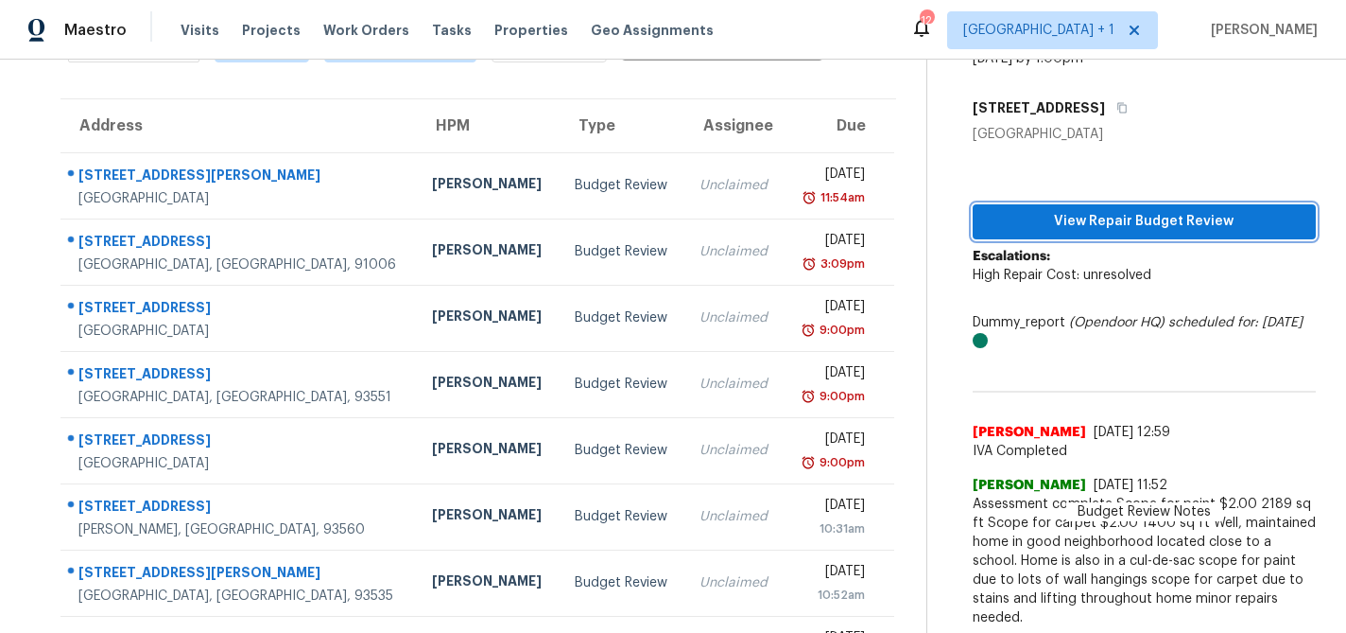
scroll to position [110, 0]
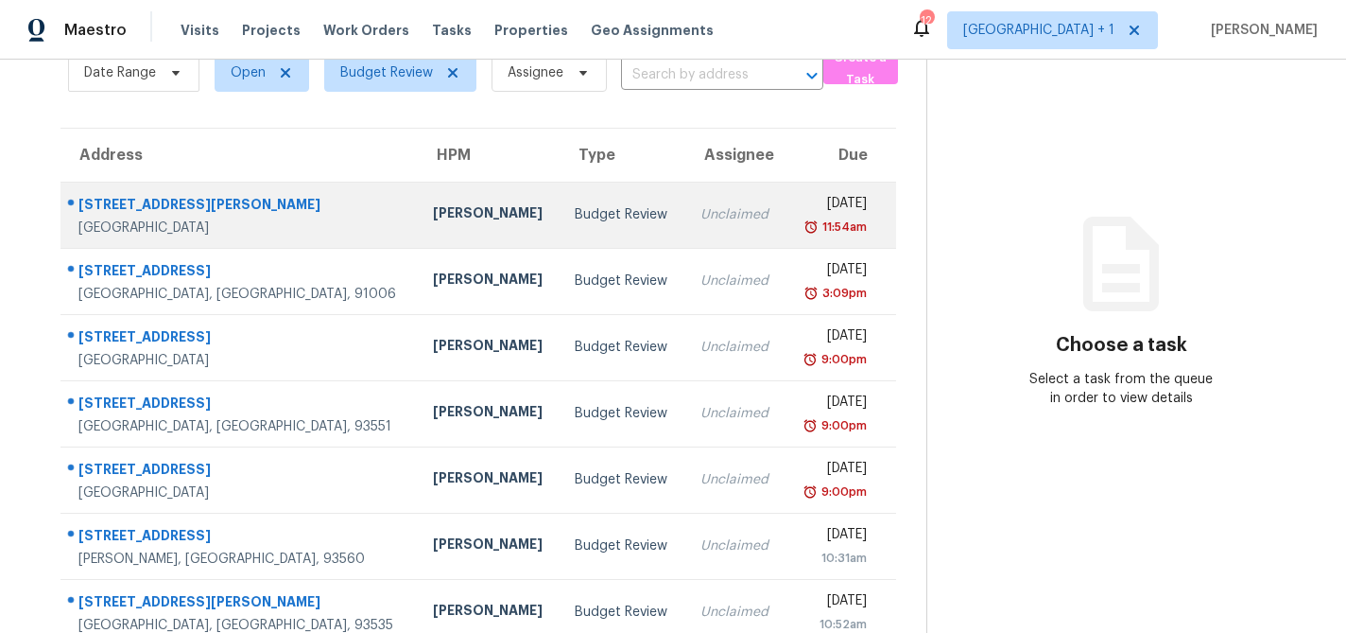
scroll to position [149, 0]
